Goal: Transaction & Acquisition: Purchase product/service

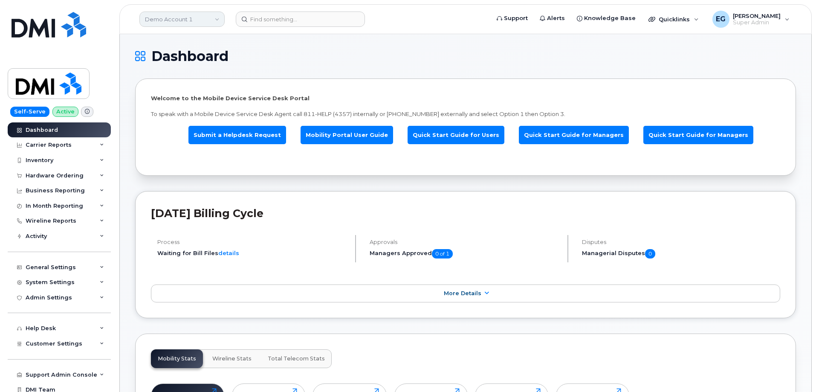
click at [196, 20] on link "Demo Account 1" at bounding box center [181, 19] width 85 height 15
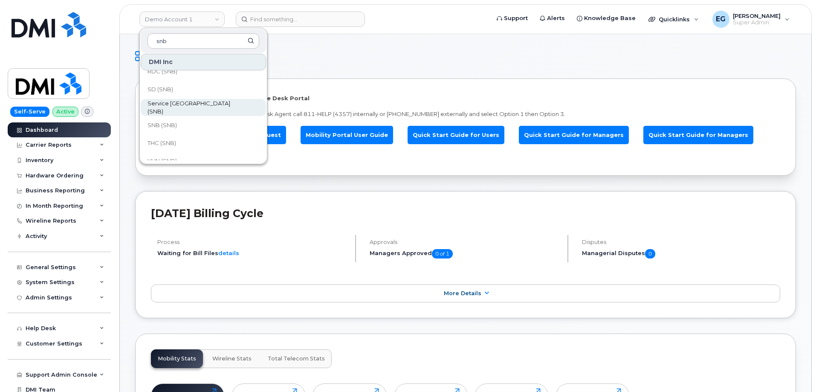
scroll to position [413, 0]
type input "snb"
click at [185, 116] on link "SNB (SNB)" at bounding box center [203, 115] width 125 height 17
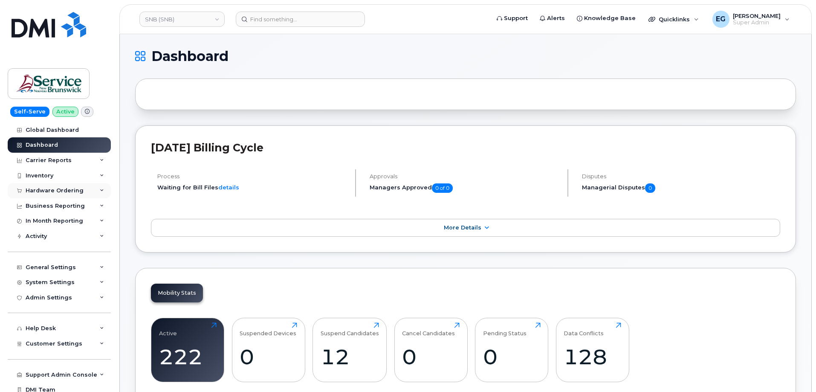
click at [59, 191] on div "Hardware Ordering" at bounding box center [55, 190] width 58 height 7
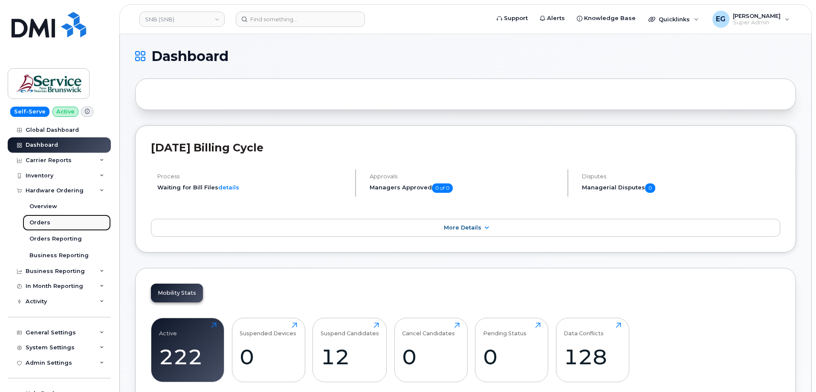
click at [36, 223] on div "Orders" at bounding box center [39, 223] width 21 height 8
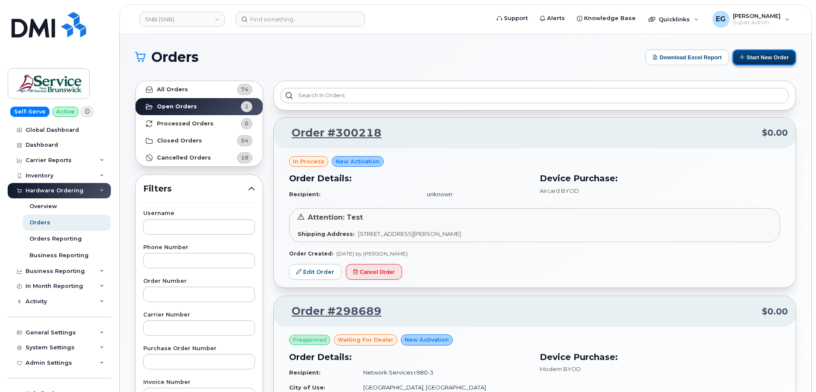
click at [748, 53] on button "Start New Order" at bounding box center [763, 57] width 63 height 16
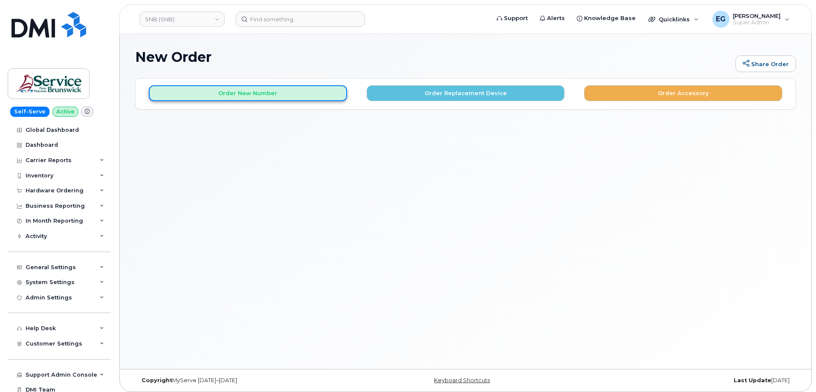
click at [273, 92] on button "Order New Number" at bounding box center [248, 93] width 198 height 16
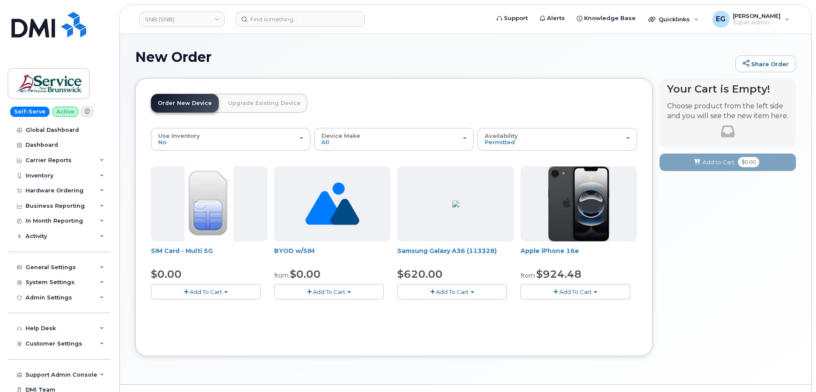
click at [305, 294] on button "Add To Cart" at bounding box center [329, 291] width 110 height 15
click at [312, 311] on link "$0.00 - New Activation" at bounding box center [320, 307] width 88 height 11
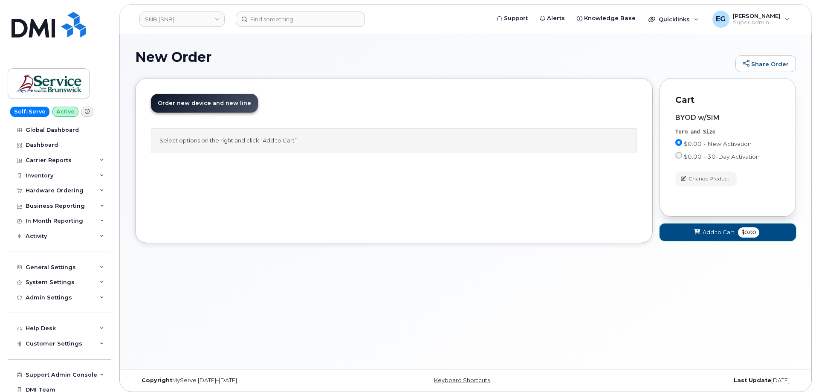
click at [690, 236] on button "Add to Cart $0.00" at bounding box center [727, 231] width 136 height 17
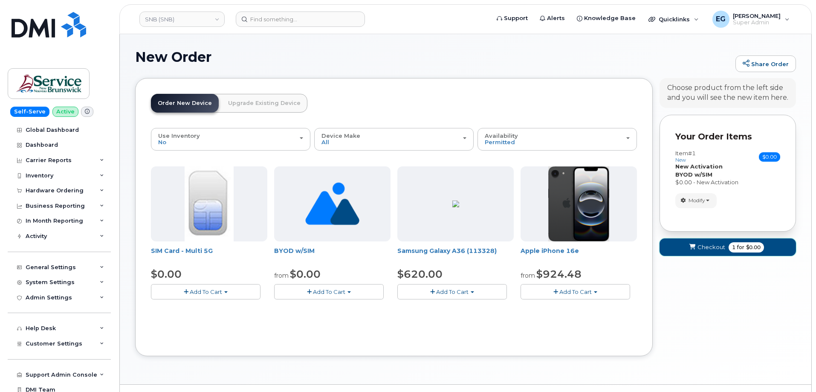
click at [717, 251] on span "Checkout" at bounding box center [711, 247] width 28 height 8
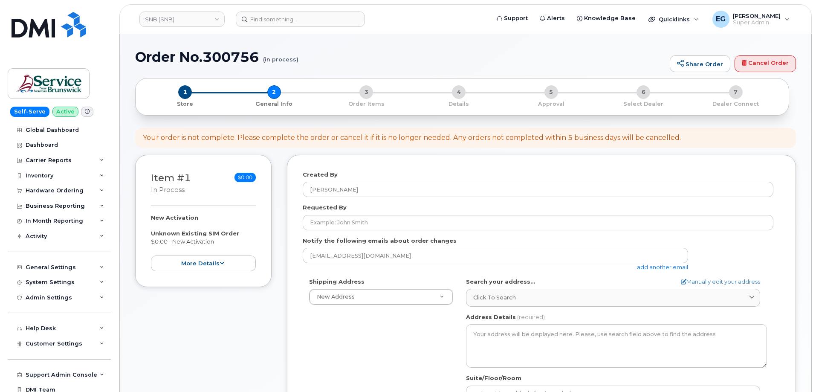
select select
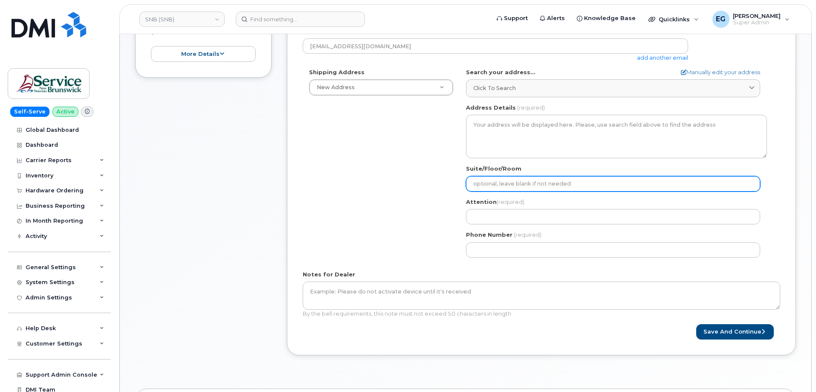
scroll to position [213, 0]
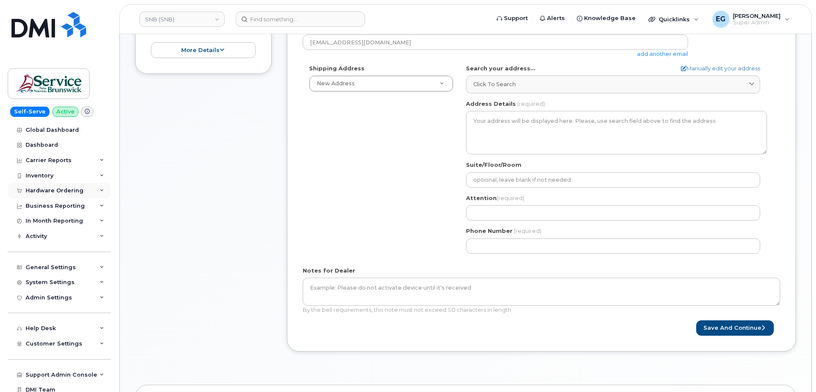
click at [63, 191] on div "Hardware Ordering" at bounding box center [55, 190] width 58 height 7
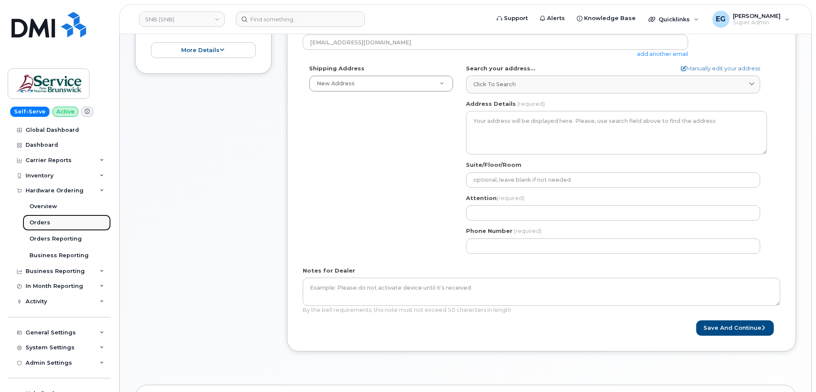
click at [42, 223] on div "Orders" at bounding box center [39, 223] width 21 height 8
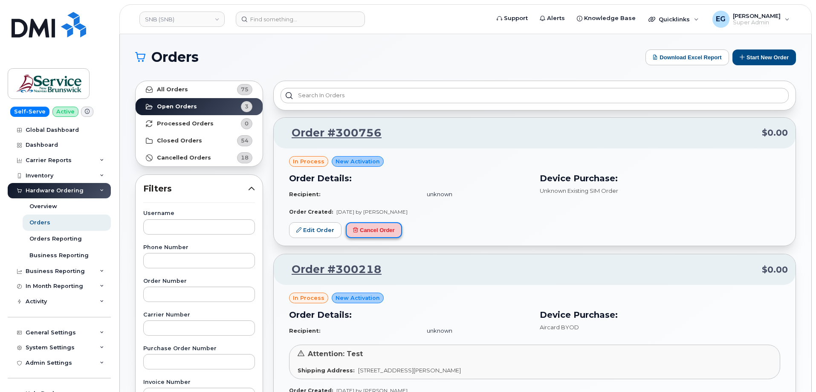
click at [381, 233] on button "Cancel Order" at bounding box center [374, 230] width 56 height 16
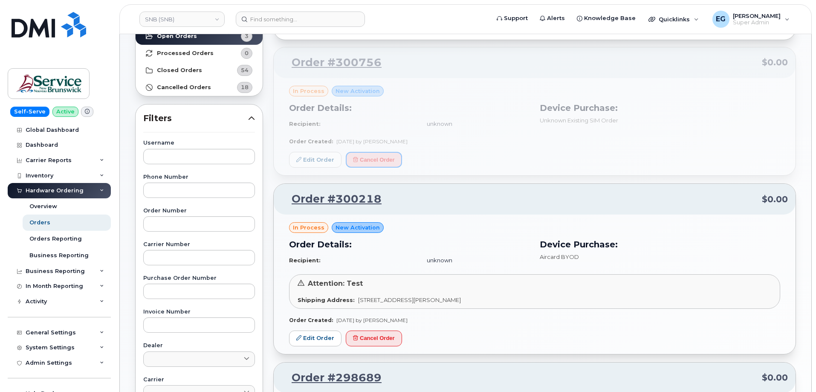
scroll to position [85, 0]
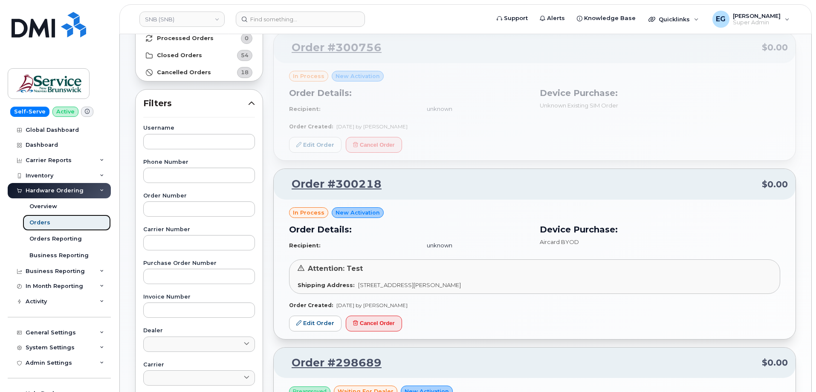
click at [38, 220] on div "Orders" at bounding box center [39, 223] width 21 height 8
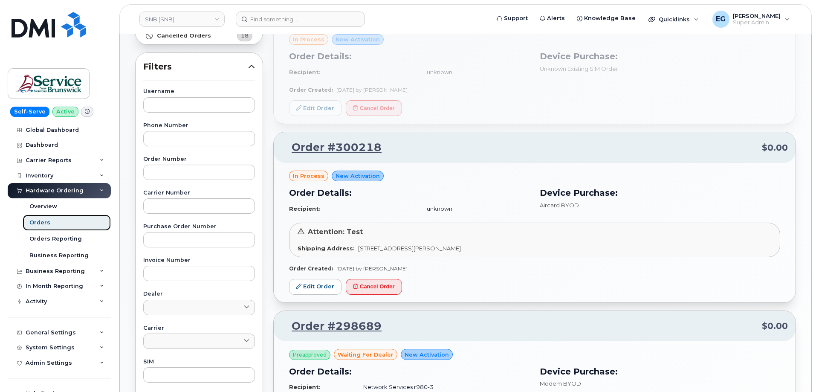
scroll to position [128, 0]
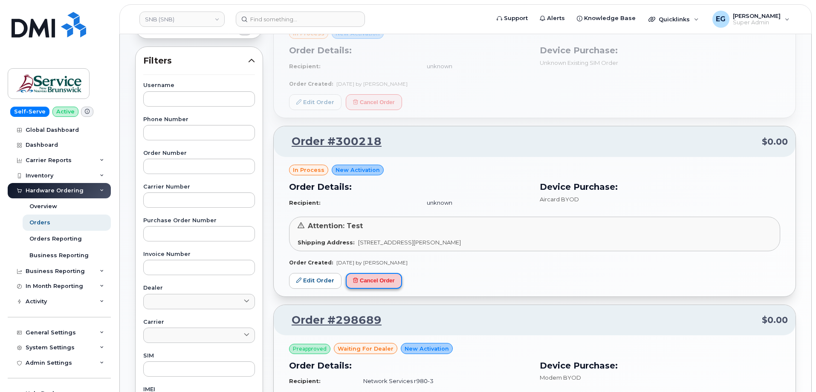
click at [371, 282] on button "Cancel Order" at bounding box center [374, 281] width 56 height 16
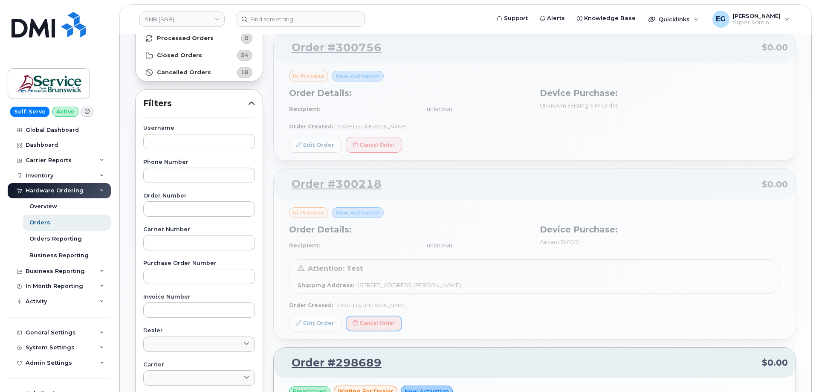
scroll to position [0, 0]
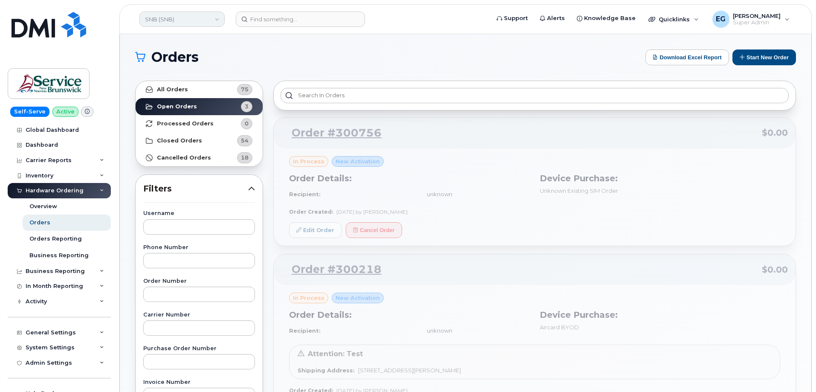
click at [196, 20] on link "SNB (SNB)" at bounding box center [181, 19] width 85 height 15
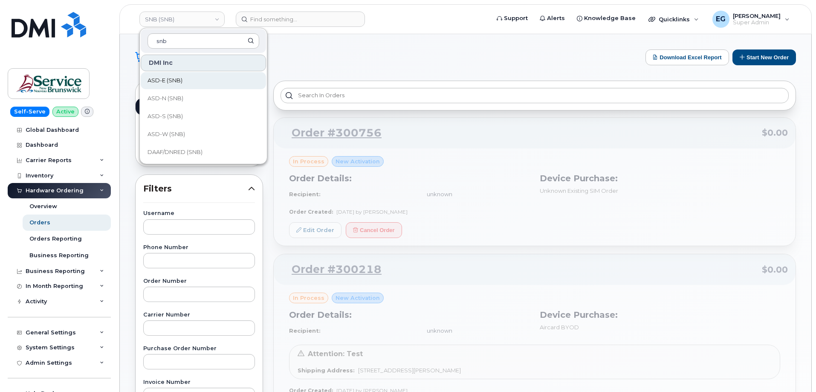
type input "snb"
click at [191, 81] on link "ASD-E (SNB)" at bounding box center [203, 80] width 125 height 17
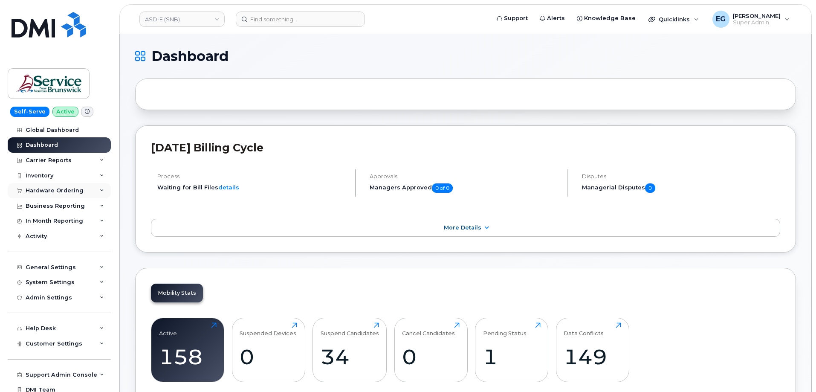
click at [55, 189] on div "Hardware Ordering" at bounding box center [55, 190] width 58 height 7
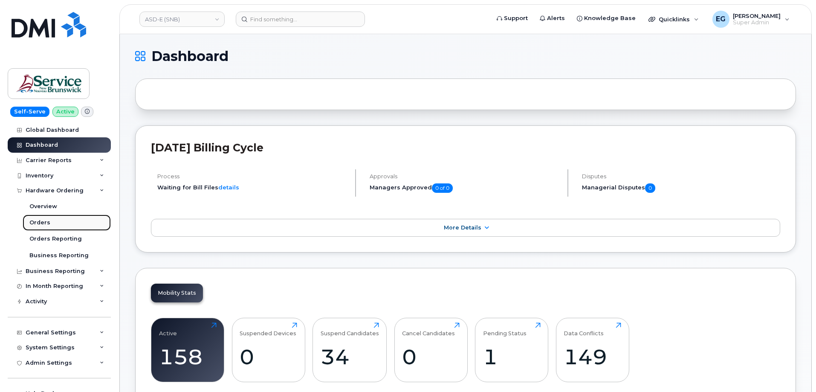
click at [55, 220] on link "Orders" at bounding box center [67, 222] width 88 height 16
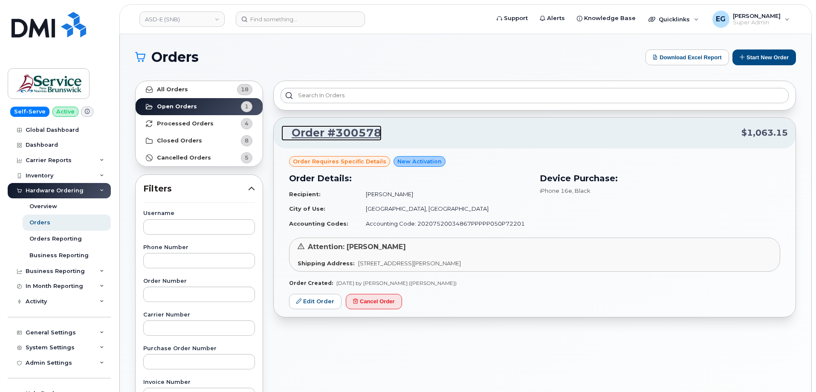
click at [342, 130] on link "Order #300578" at bounding box center [331, 132] width 100 height 15
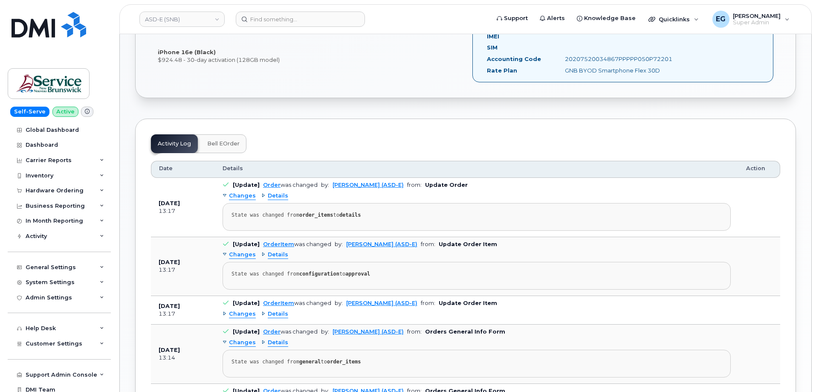
scroll to position [426, 0]
